Goal: Check status: Check status

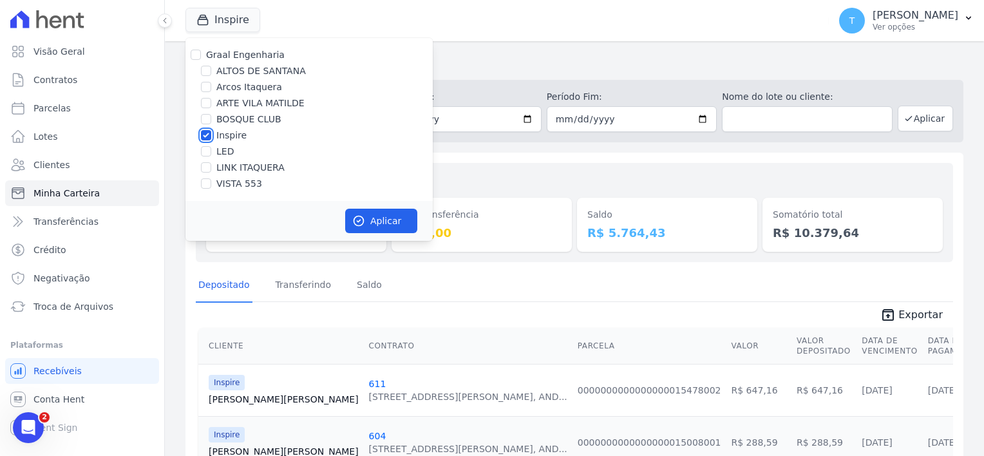
click at [207, 134] on input "Inspire" at bounding box center [206, 135] width 10 height 10
checkbox input "false"
click at [206, 70] on input "ALTOS DE SANTANA" at bounding box center [206, 71] width 10 height 10
checkbox input "true"
click at [394, 219] on button "Aplicar" at bounding box center [381, 221] width 72 height 24
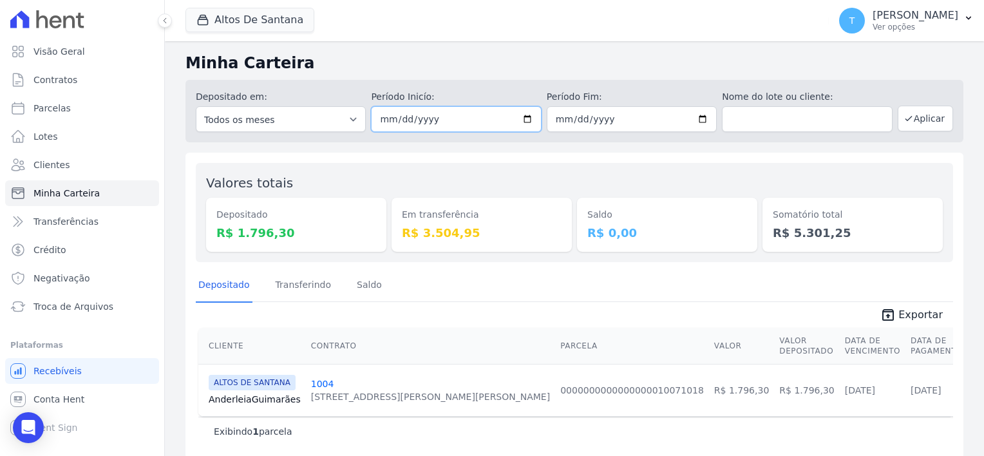
click at [524, 117] on input "[DATE]" at bounding box center [456, 119] width 170 height 26
click at [924, 118] on button "Aplicar" at bounding box center [925, 119] width 55 height 26
click at [265, 22] on button "Altos De Santana" at bounding box center [250, 20] width 129 height 24
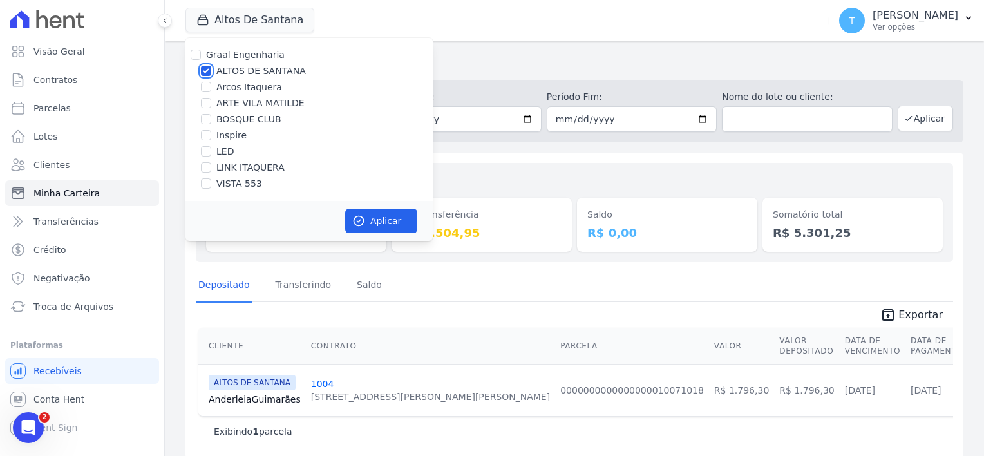
click at [207, 69] on input "ALTOS DE SANTANA" at bounding box center [206, 71] width 10 height 10
checkbox input "false"
click at [204, 104] on input "ARTE VILA MATILDE" at bounding box center [206, 103] width 10 height 10
checkbox input "true"
click at [392, 223] on button "Aplicar" at bounding box center [381, 221] width 72 height 24
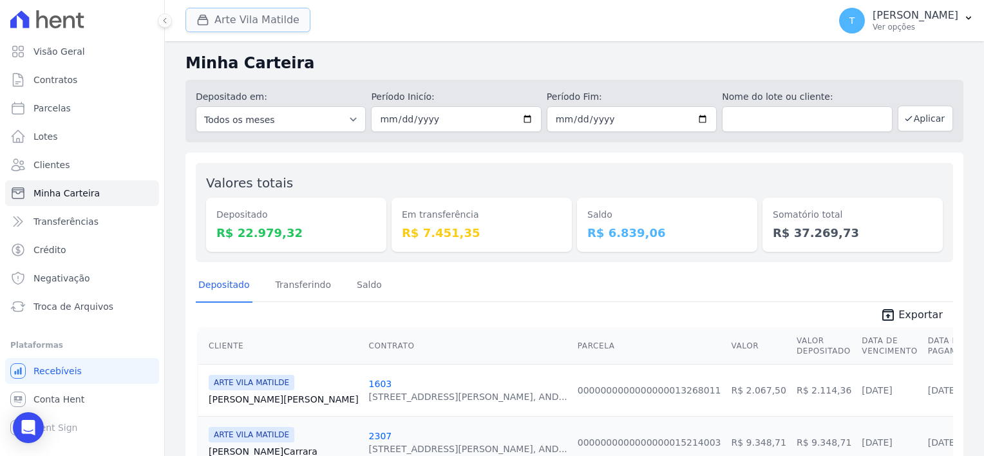
click at [271, 26] on button "Arte Vila Matilde" at bounding box center [248, 20] width 125 height 24
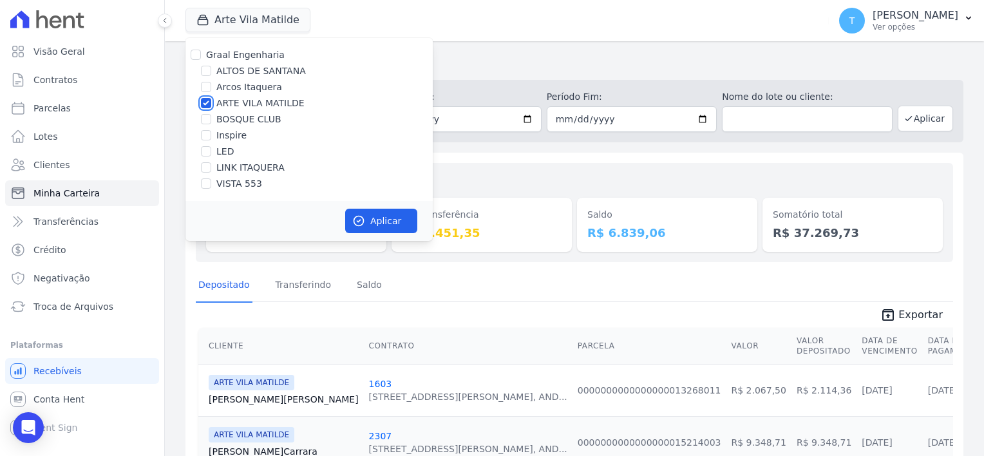
click at [209, 105] on input "ARTE VILA MATILDE" at bounding box center [206, 103] width 10 height 10
checkbox input "false"
click at [203, 122] on input "BOSQUE CLUB" at bounding box center [206, 119] width 10 height 10
checkbox input "true"
click at [363, 224] on icon "button" at bounding box center [358, 221] width 13 height 13
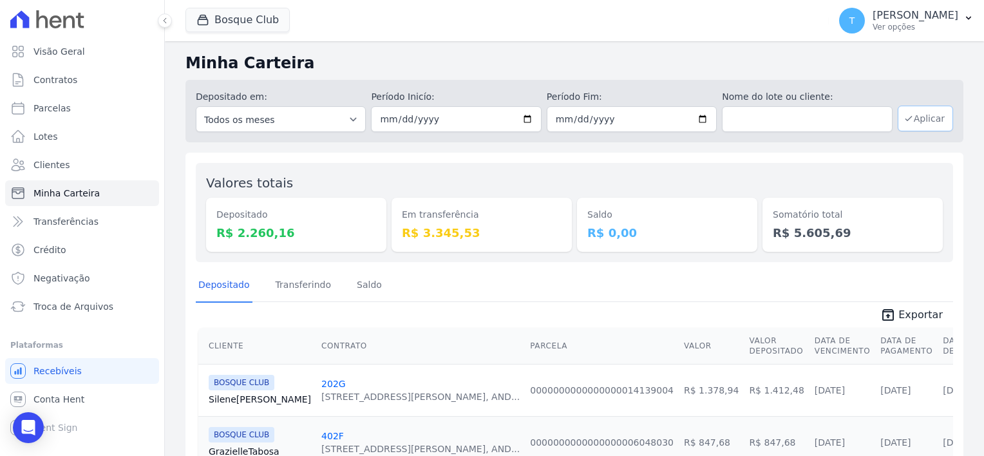
click at [919, 124] on button "Aplicar" at bounding box center [925, 119] width 55 height 26
click at [248, 26] on button "Bosque Club" at bounding box center [238, 20] width 104 height 24
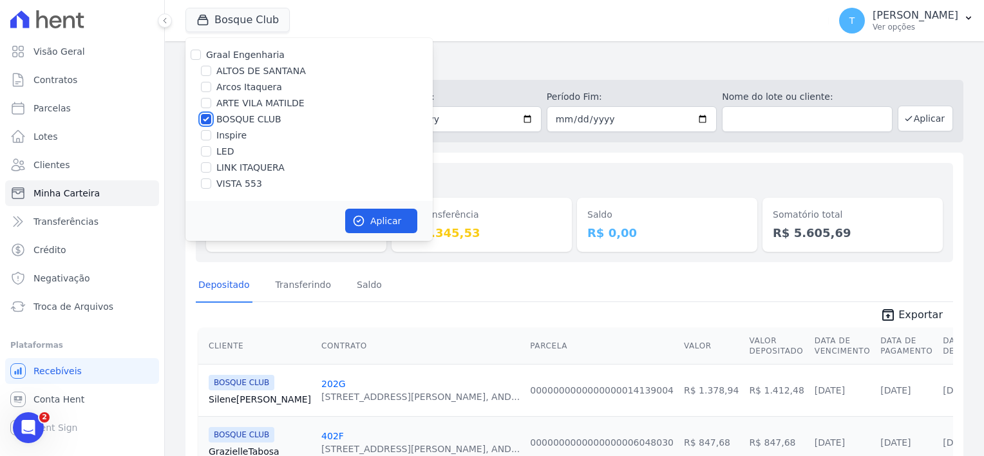
click at [206, 120] on input "BOSQUE CLUB" at bounding box center [206, 119] width 10 height 10
checkbox input "false"
click at [209, 188] on input "VISTA 553" at bounding box center [206, 183] width 10 height 10
checkbox input "true"
click at [384, 218] on button "Aplicar" at bounding box center [381, 221] width 72 height 24
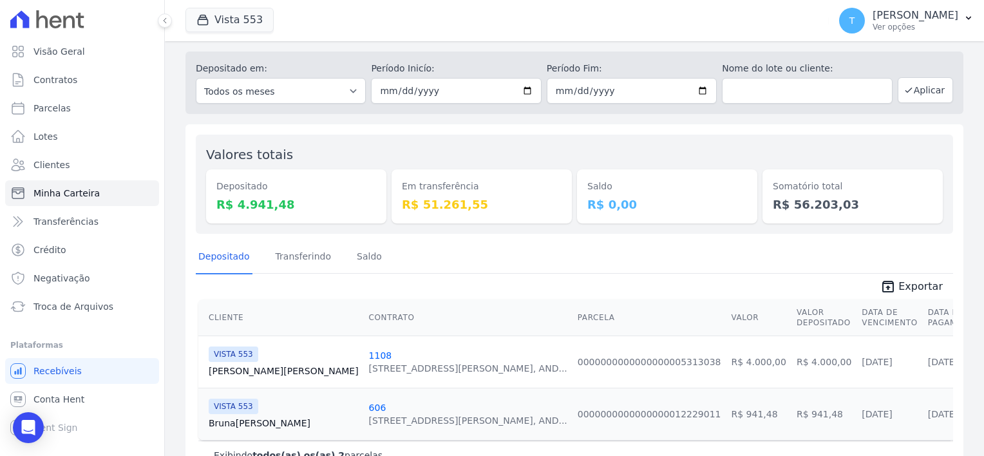
scroll to position [64, 0]
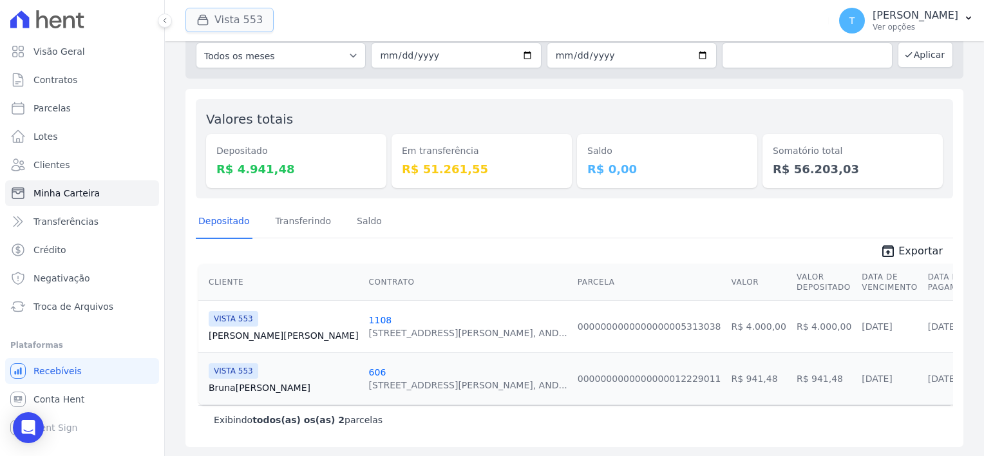
click at [242, 23] on button "Vista 553" at bounding box center [230, 20] width 88 height 24
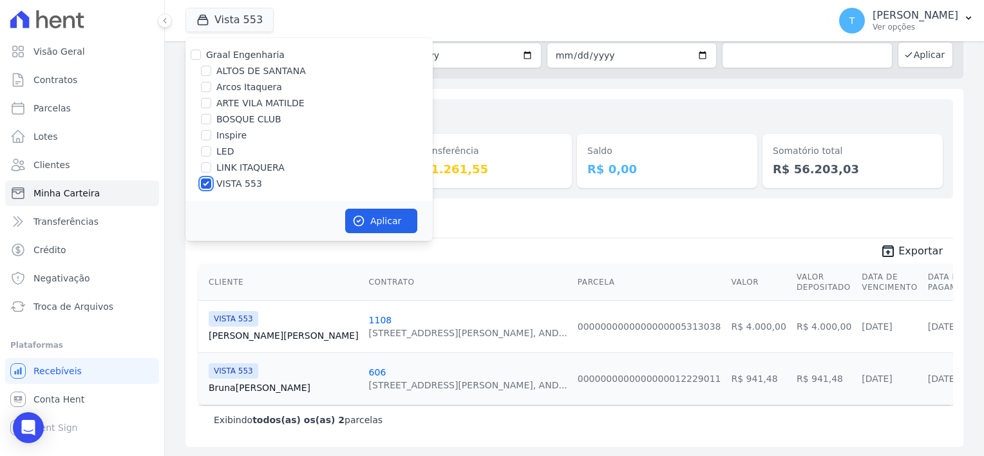
click at [206, 186] on input "VISTA 553" at bounding box center [206, 183] width 10 height 10
checkbox input "false"
click at [206, 151] on input "LED" at bounding box center [206, 151] width 10 height 10
checkbox input "true"
click at [394, 218] on button "Aplicar" at bounding box center [381, 221] width 72 height 24
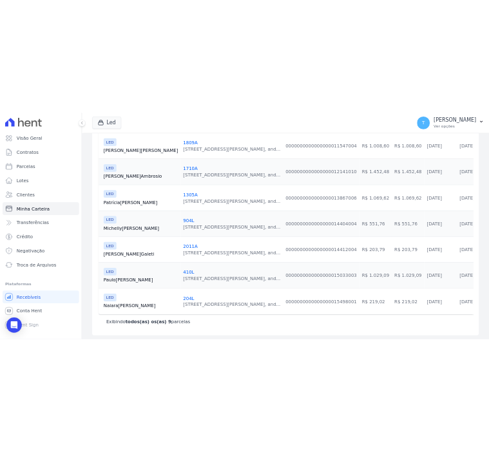
scroll to position [428, 0]
